Goal: Task Accomplishment & Management: Complete application form

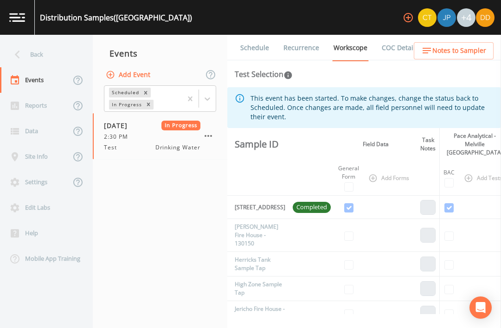
click at [214, 133] on button "button" at bounding box center [208, 136] width 16 height 16
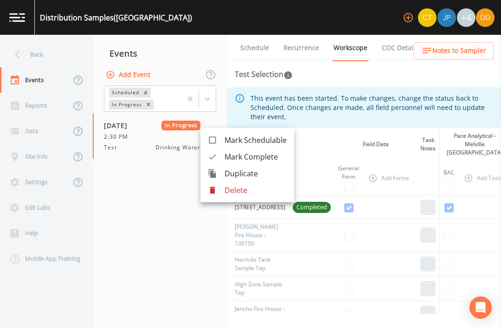
click at [247, 189] on p "Delete" at bounding box center [256, 190] width 62 height 11
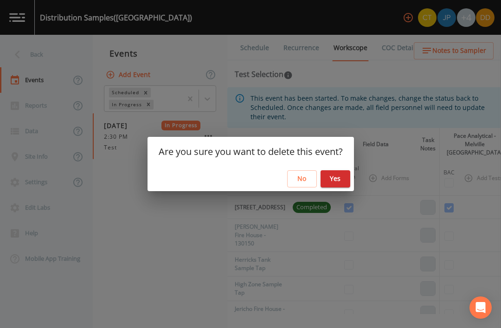
click at [334, 181] on button "Yes" at bounding box center [336, 178] width 30 height 17
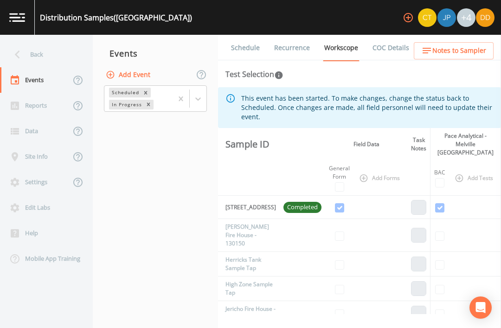
click at [44, 49] on div "Back" at bounding box center [42, 55] width 84 height 26
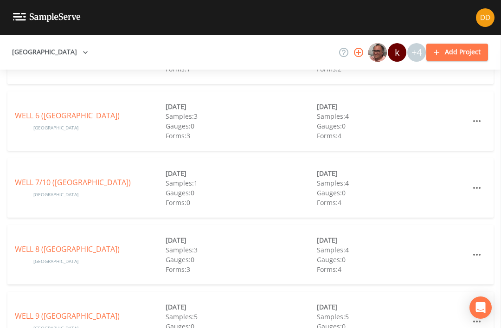
scroll to position [288, 0]
click at [82, 247] on link "WELL 8 ([GEOGRAPHIC_DATA])" at bounding box center [67, 250] width 105 height 10
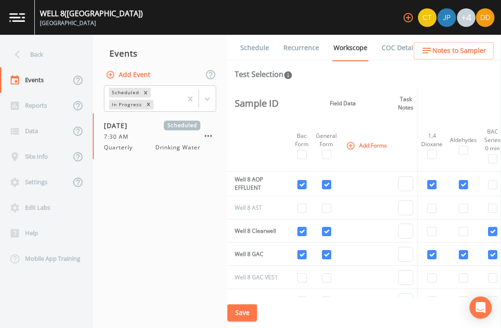
click at [133, 73] on button "Add Event" at bounding box center [129, 74] width 50 height 17
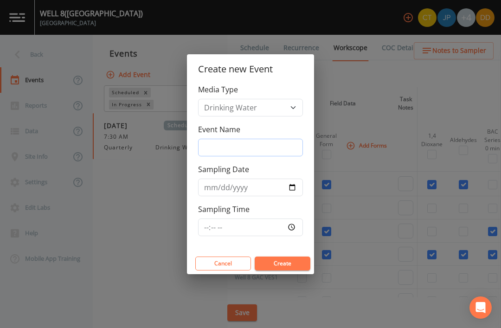
click at [282, 142] on input "Event Name" at bounding box center [250, 148] width 105 height 18
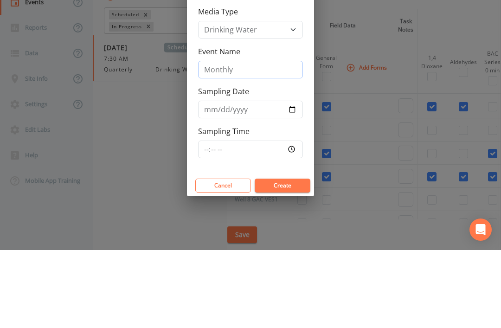
type input "Monthly"
click at [283, 179] on input "Sampling Date" at bounding box center [250, 188] width 105 height 18
type input "[DATE]"
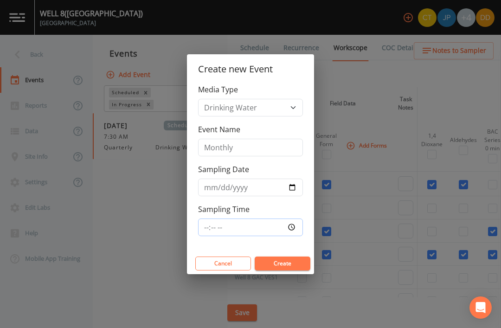
click at [262, 222] on input "Sampling Time" at bounding box center [250, 228] width 105 height 18
type input "07:30"
click at [292, 264] on button "Create" at bounding box center [283, 264] width 56 height 14
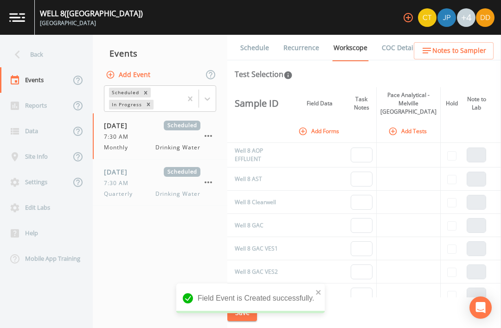
click at [332, 123] on button "Add Forms" at bounding box center [319, 130] width 46 height 15
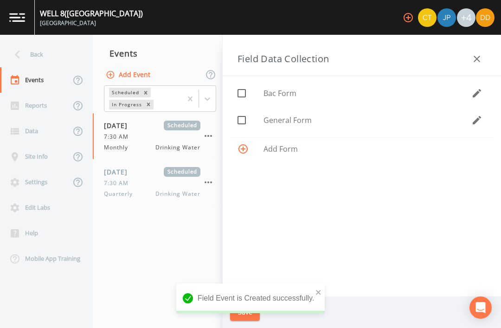
click at [325, 117] on span "General Form" at bounding box center [368, 120] width 208 height 11
checkbox input "true"
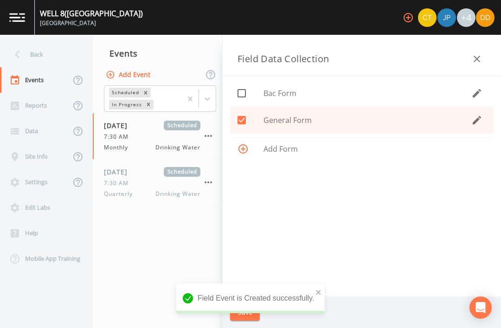
click at [252, 319] on div "Field Event is Created successfully." at bounding box center [250, 301] width 148 height 37
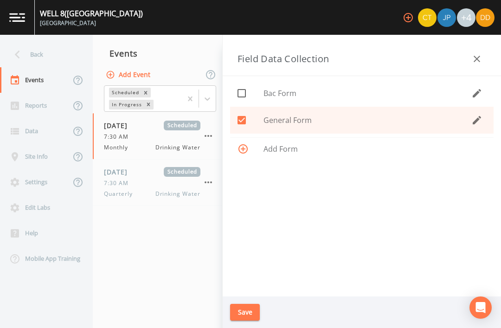
click at [248, 313] on button "Save" at bounding box center [245, 312] width 30 height 17
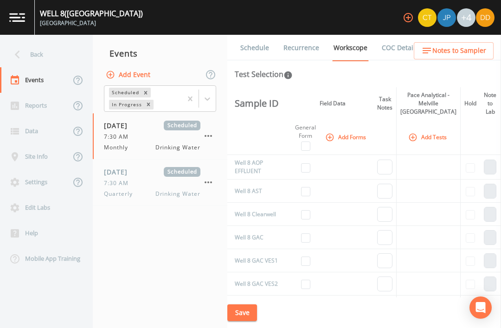
click at [414, 133] on icon "button" at bounding box center [413, 137] width 8 height 8
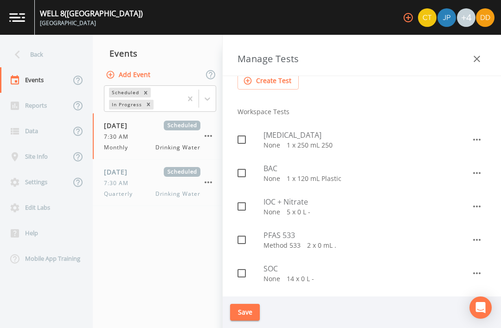
scroll to position [105, 0]
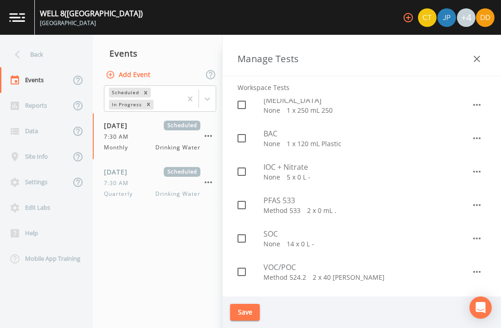
click at [247, 208] on icon at bounding box center [241, 205] width 11 height 11
checkbox input "true"
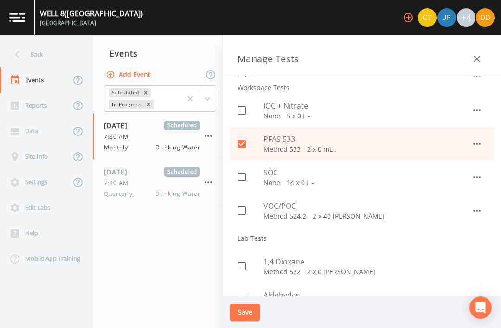
scroll to position [168, 0]
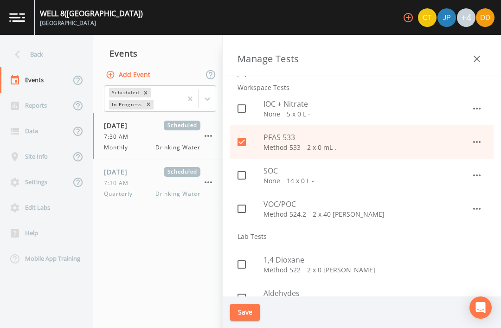
click at [240, 202] on input "checkbox" at bounding box center [236, 203] width 9 height 9
checkbox input "true"
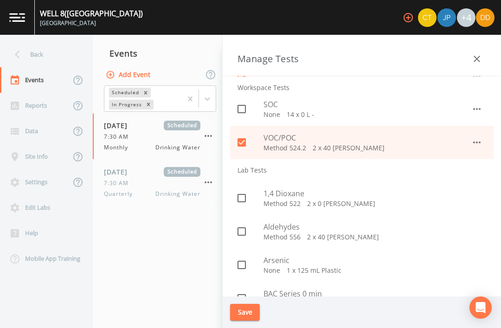
scroll to position [238, 0]
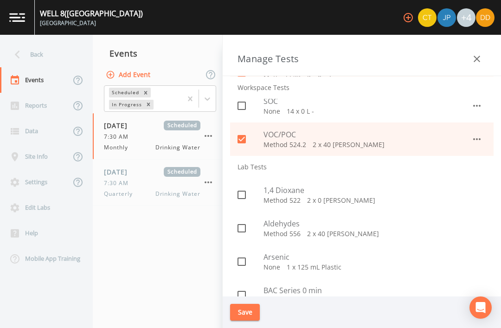
click at [327, 200] on p "Method 522   2 x 0 [PERSON_NAME]" at bounding box center [375, 200] width 223 height 9
checkbox input "true"
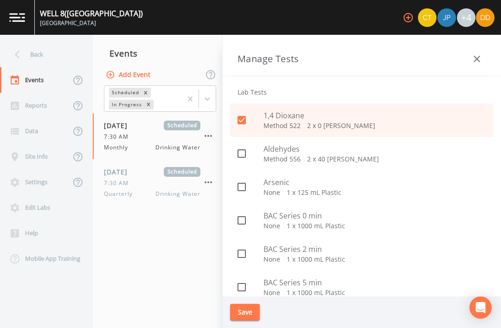
scroll to position [321, 0]
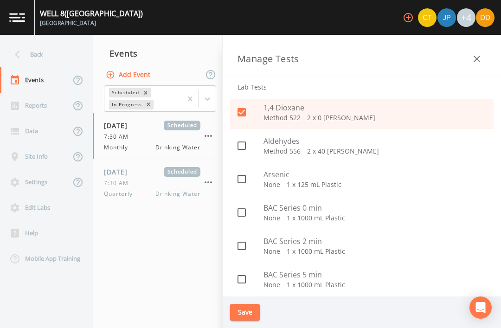
click at [253, 309] on button "Save" at bounding box center [245, 312] width 30 height 17
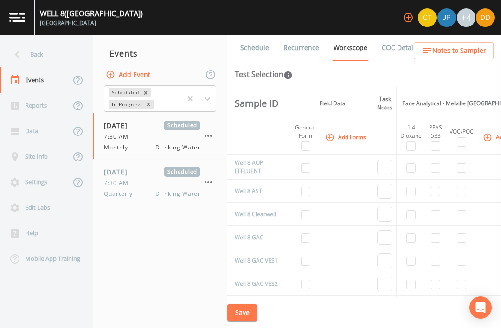
click at [309, 187] on input "checkbox" at bounding box center [305, 191] width 9 height 9
checkbox input "true"
click at [465, 187] on input "checkbox" at bounding box center [461, 191] width 9 height 9
checkbox input "true"
click at [307, 187] on input "checkbox" at bounding box center [305, 191] width 9 height 9
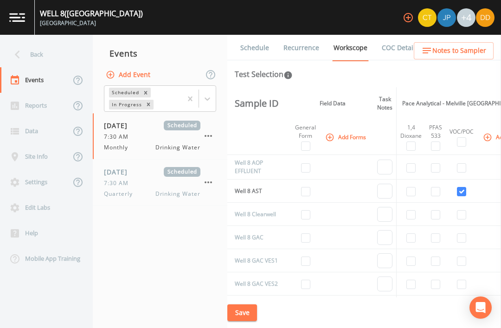
checkbox input "false"
click at [462, 187] on input "checkbox" at bounding box center [461, 191] width 9 height 9
checkbox input "false"
click at [306, 210] on input "checkbox" at bounding box center [305, 214] width 9 height 9
checkbox input "true"
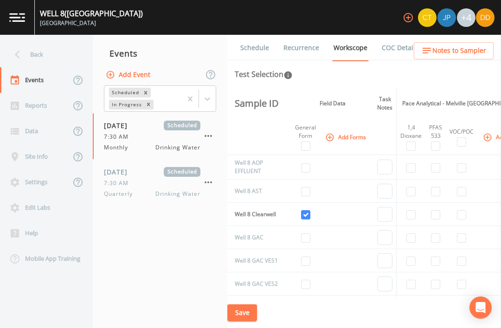
click at [466, 210] on input "checkbox" at bounding box center [461, 214] width 9 height 9
checkbox input "true"
click at [306, 233] on input "checkbox" at bounding box center [305, 237] width 9 height 9
checkbox input "true"
click at [412, 233] on input "checkbox" at bounding box center [410, 237] width 9 height 9
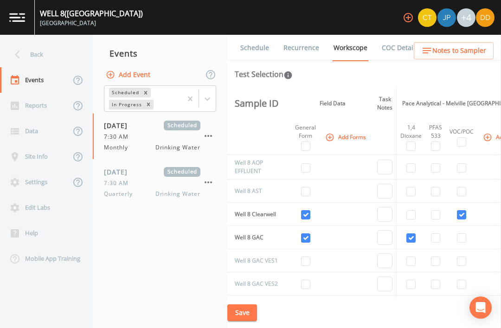
checkbox input "true"
click at [438, 233] on input "checkbox" at bounding box center [435, 237] width 9 height 9
checkbox input "true"
click at [464, 233] on input "checkbox" at bounding box center [461, 237] width 9 height 9
checkbox input "true"
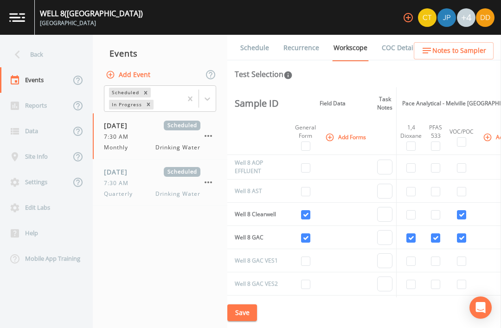
click at [305, 163] on input "checkbox" at bounding box center [305, 167] width 9 height 9
checkbox input "true"
click at [416, 163] on input "checkbox" at bounding box center [410, 167] width 9 height 9
checkbox input "true"
click at [466, 163] on input "checkbox" at bounding box center [461, 167] width 9 height 9
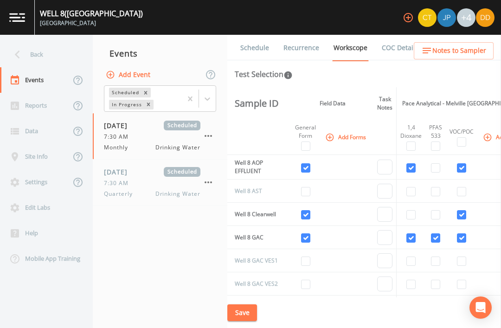
checkbox input "true"
click at [250, 309] on button "Save" at bounding box center [242, 312] width 30 height 17
click at [247, 307] on button "Save" at bounding box center [242, 312] width 30 height 17
